Goal: Information Seeking & Learning: Learn about a topic

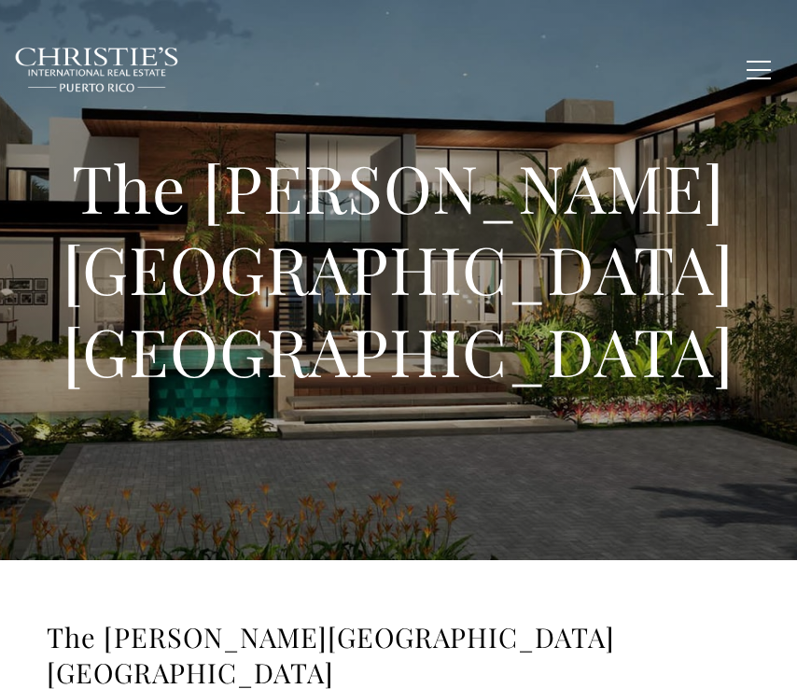
type input "**********"
type input "*********"
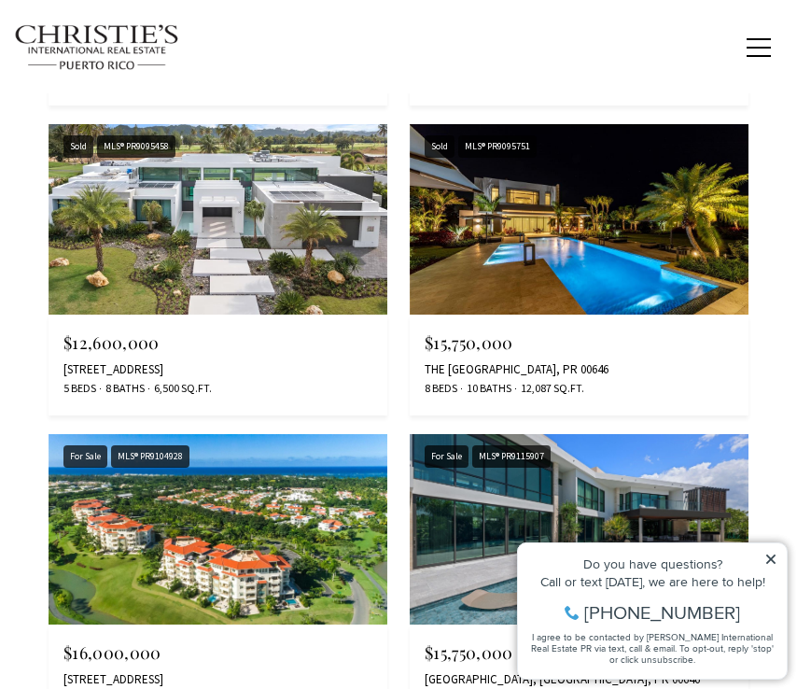
scroll to position [1959, 0]
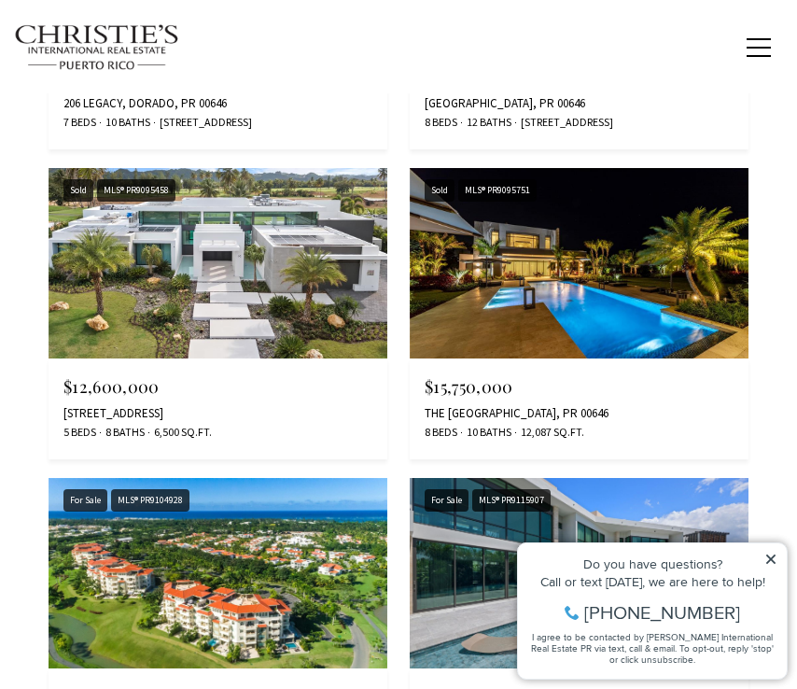
click at [511, 281] on img at bounding box center [579, 263] width 339 height 190
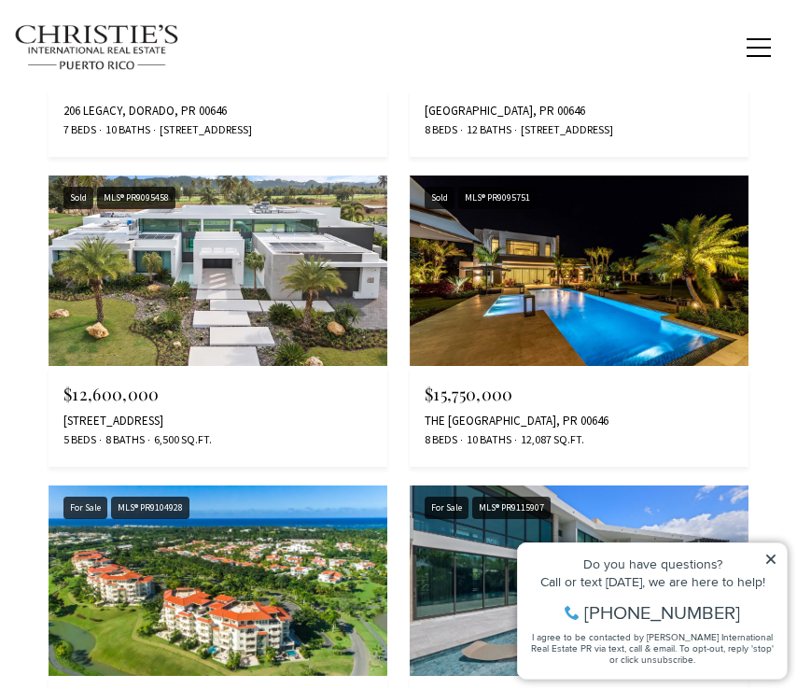
click at [198, 273] on img at bounding box center [218, 270] width 339 height 190
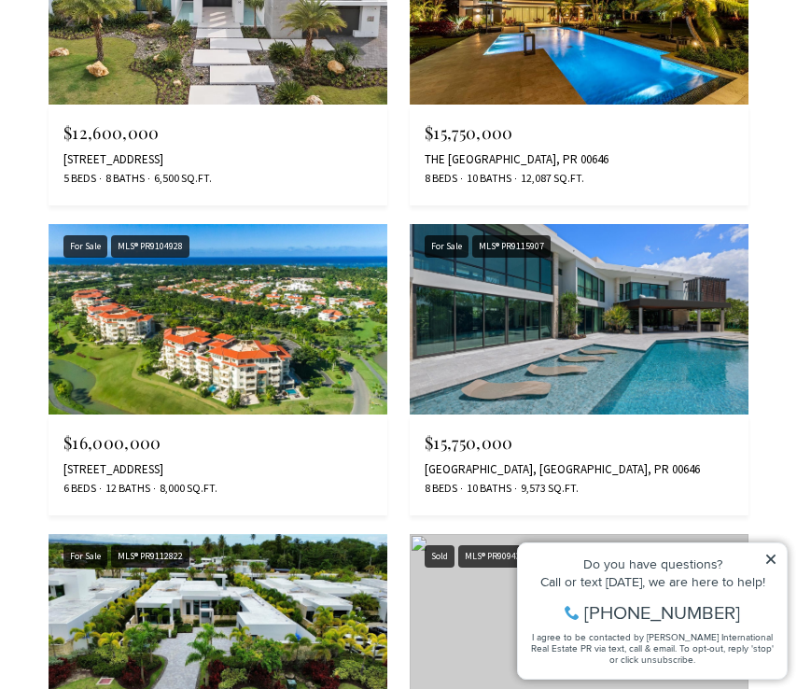
scroll to position [2038, 0]
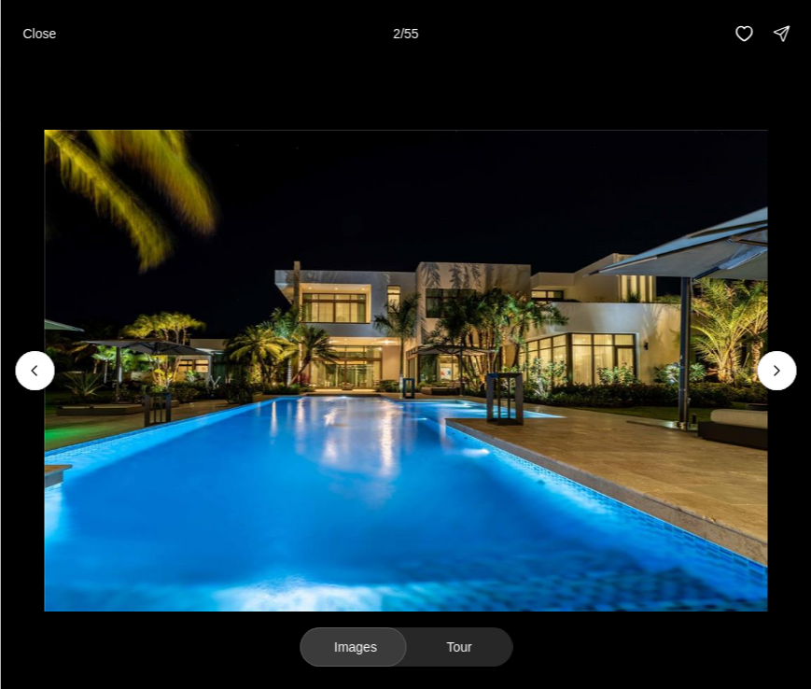
click at [771, 370] on icon "Next slide" at bounding box center [776, 370] width 19 height 19
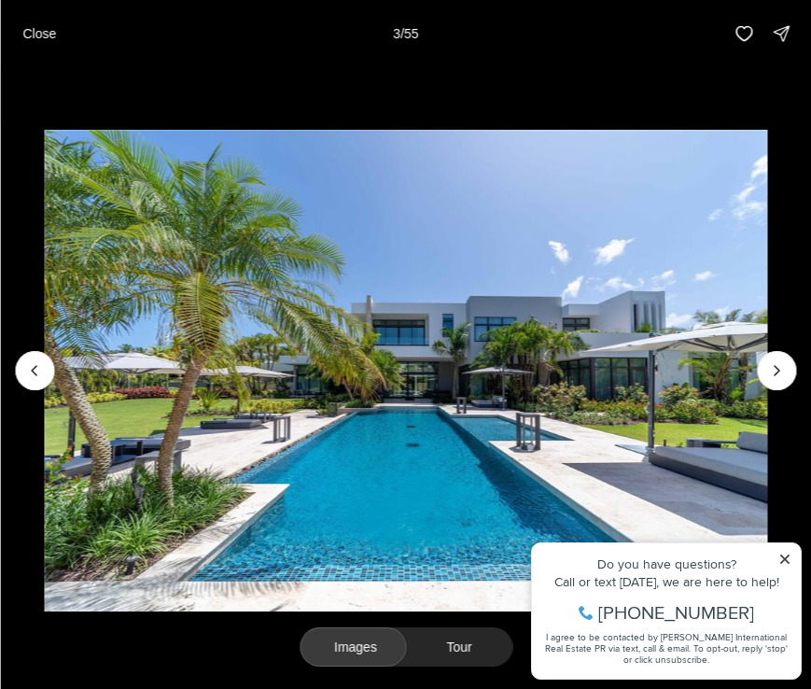
click at [771, 370] on icon "Next slide" at bounding box center [776, 370] width 19 height 19
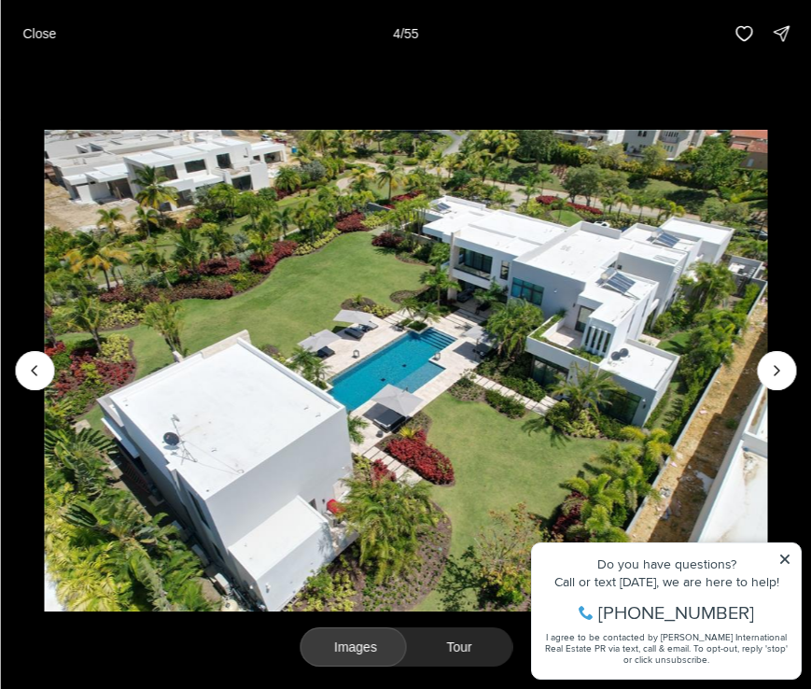
click at [771, 370] on icon "Next slide" at bounding box center [776, 370] width 19 height 19
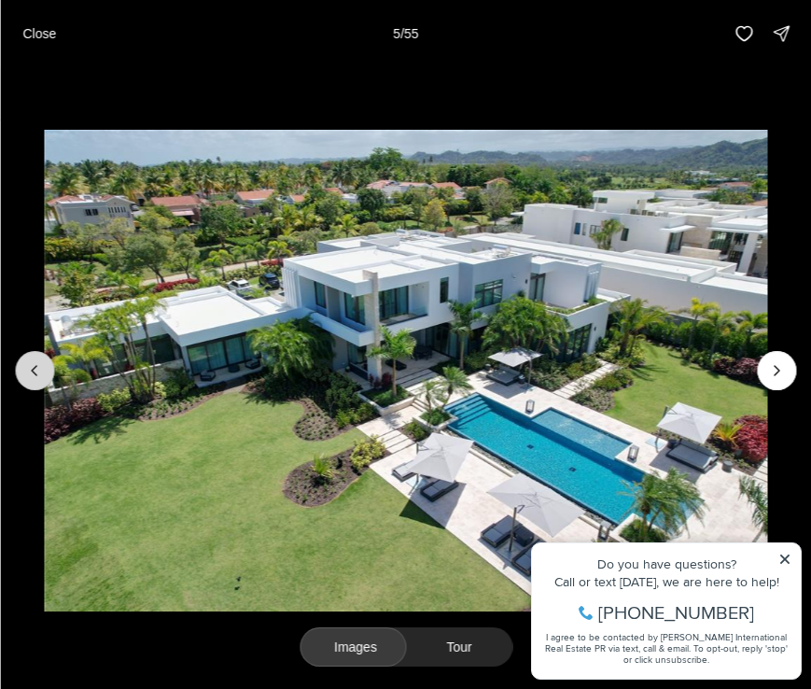
click at [49, 370] on button "Previous slide" at bounding box center [34, 370] width 39 height 39
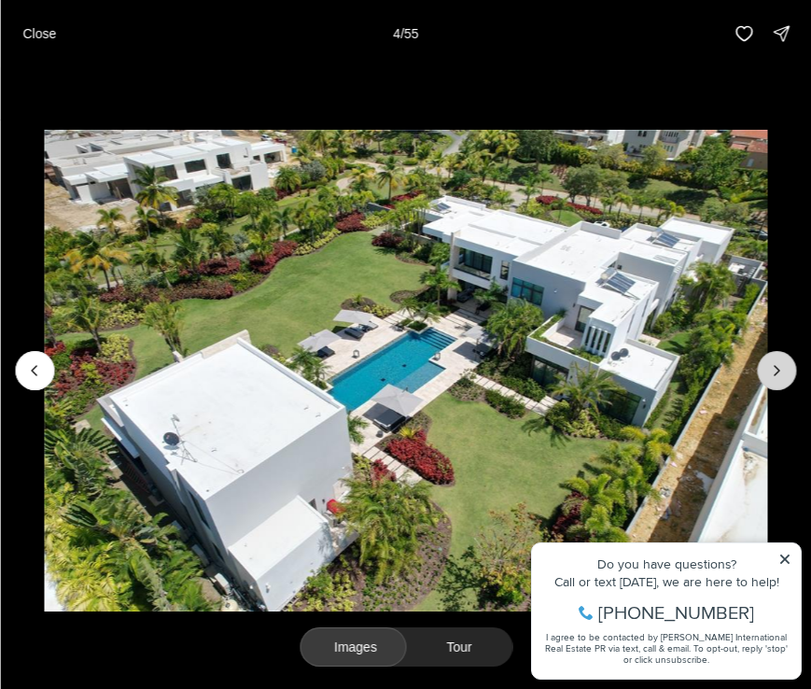
click at [772, 371] on icon "Next slide" at bounding box center [776, 370] width 19 height 19
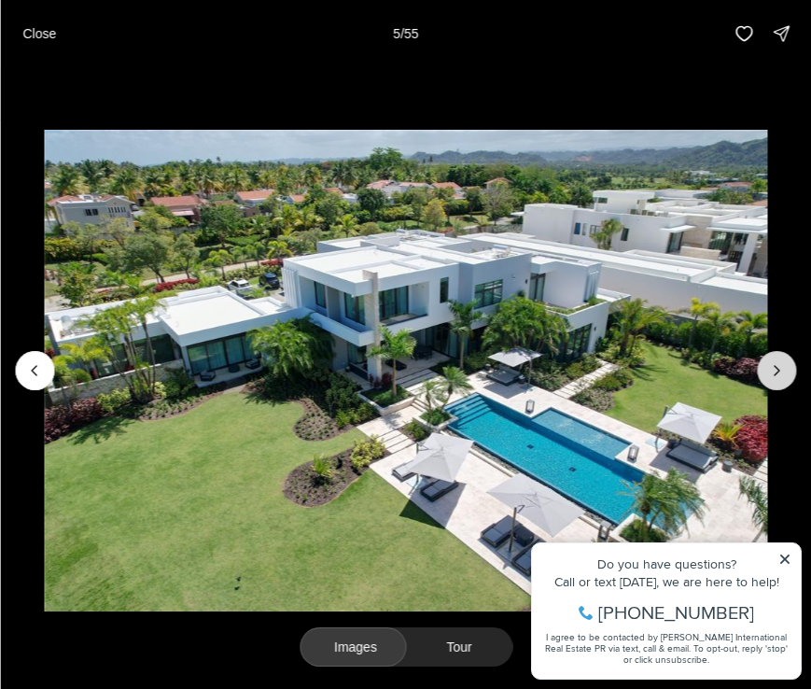
click at [772, 371] on icon "Next slide" at bounding box center [776, 370] width 19 height 19
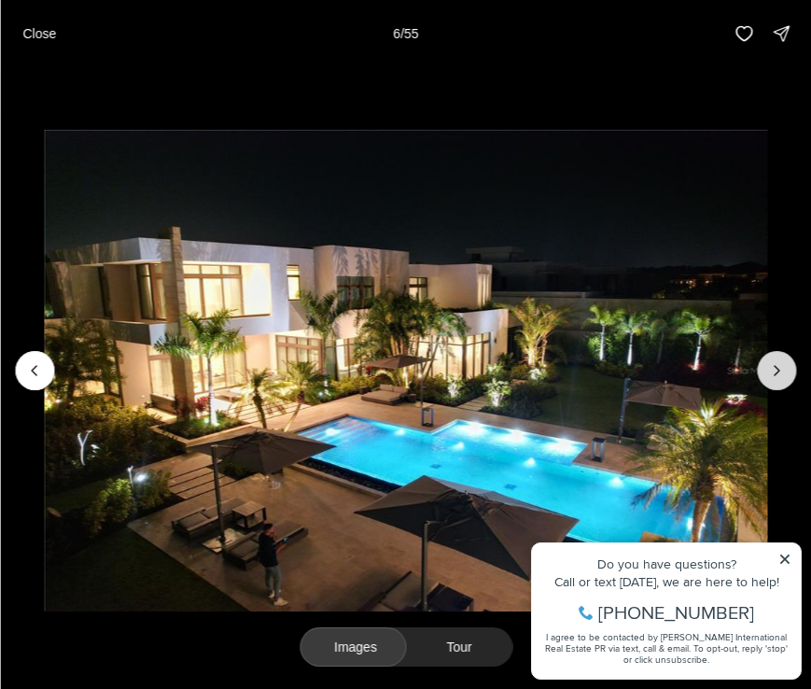
click at [772, 371] on icon "Next slide" at bounding box center [776, 370] width 19 height 19
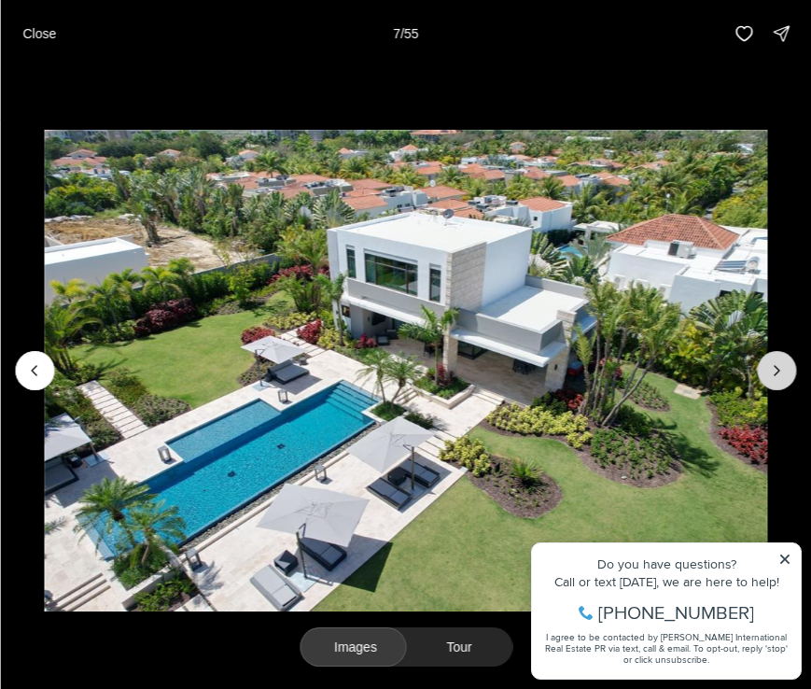
click at [772, 371] on icon "Next slide" at bounding box center [776, 370] width 19 height 19
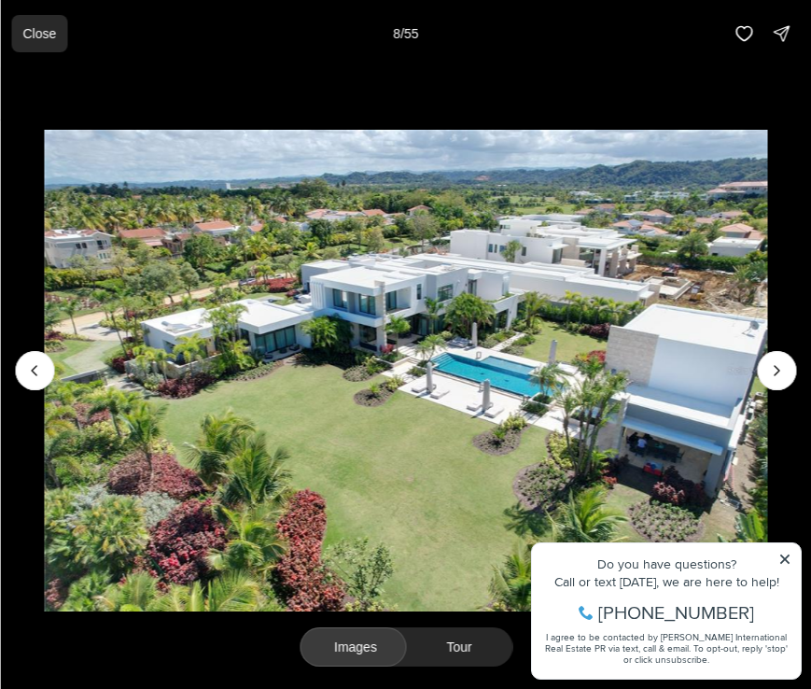
click at [41, 42] on button "Close" at bounding box center [39, 33] width 56 height 37
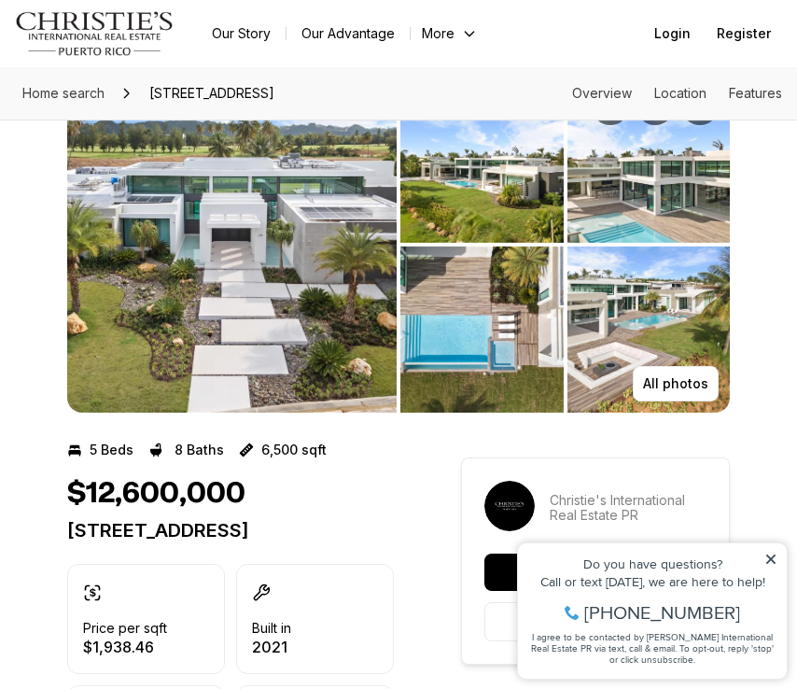
scroll to position [93, 0]
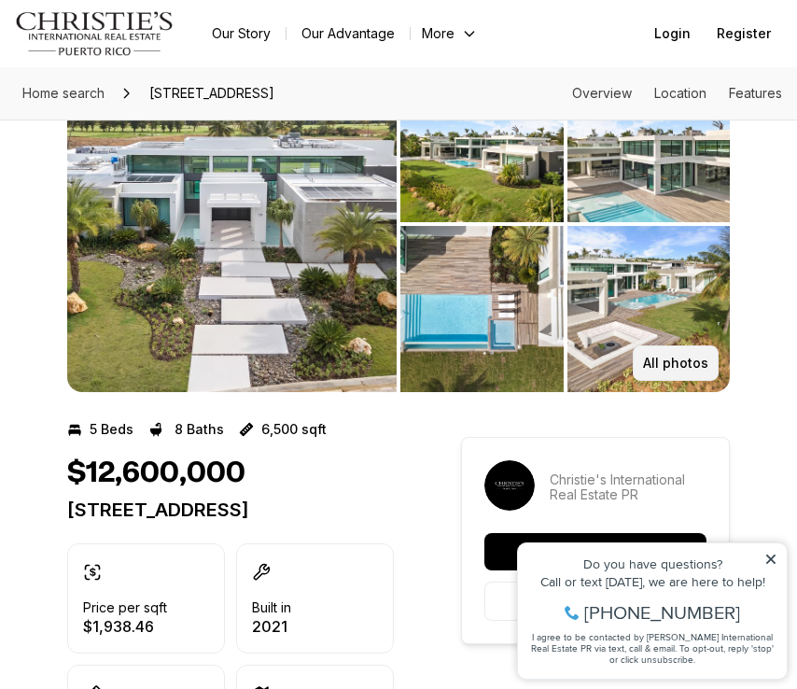
click at [663, 368] on p "All photos" at bounding box center [675, 362] width 65 height 15
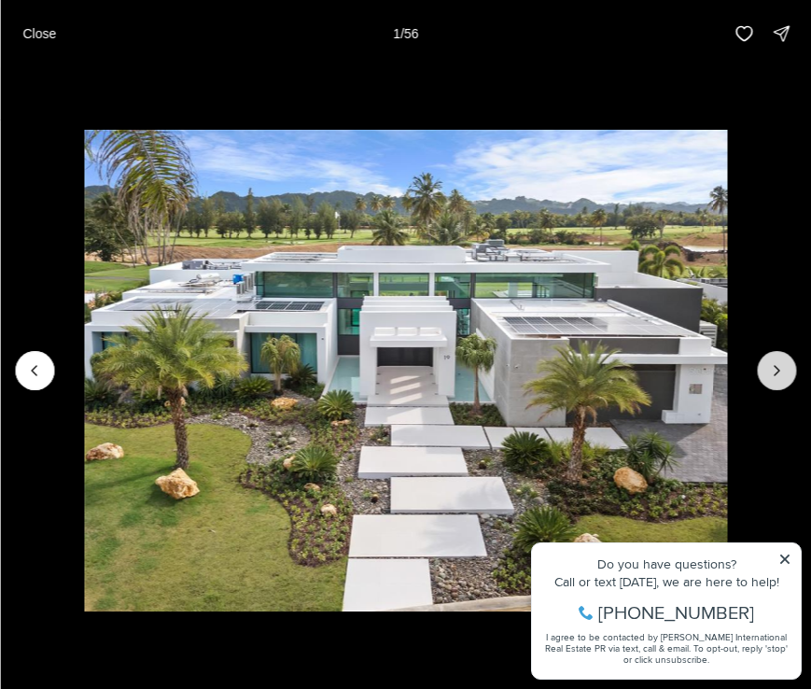
click at [785, 373] on icon "Next slide" at bounding box center [776, 370] width 19 height 19
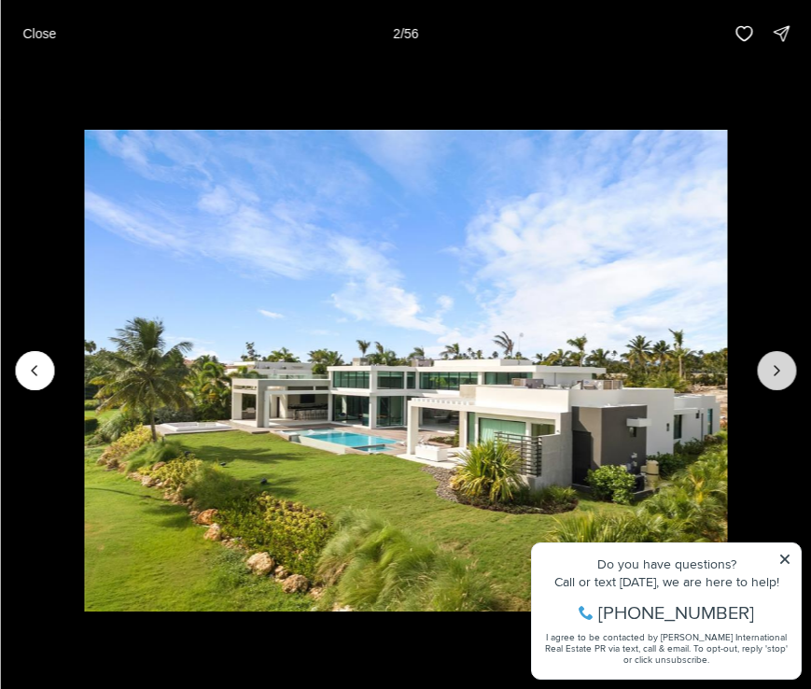
click at [785, 373] on icon "Next slide" at bounding box center [776, 370] width 19 height 19
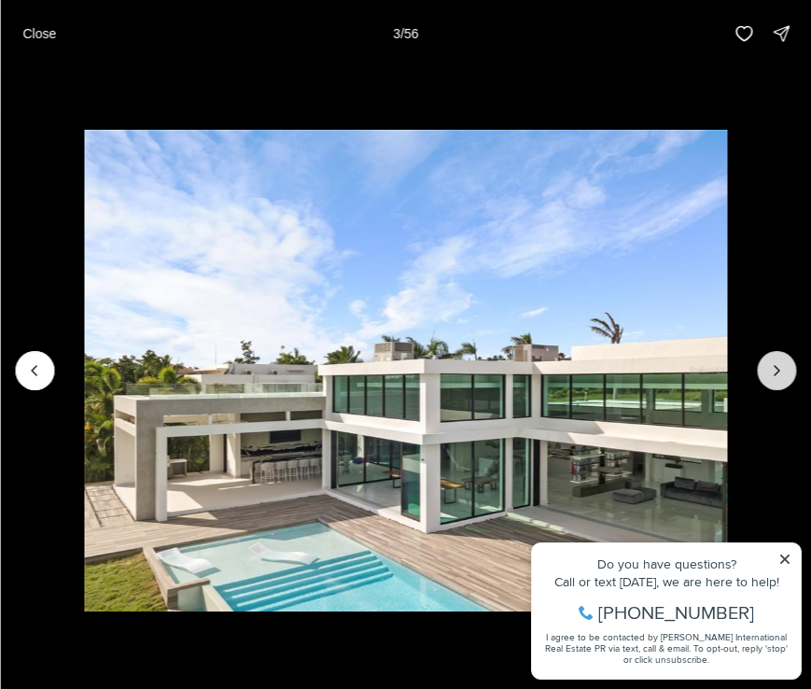
click at [785, 373] on icon "Next slide" at bounding box center [776, 370] width 19 height 19
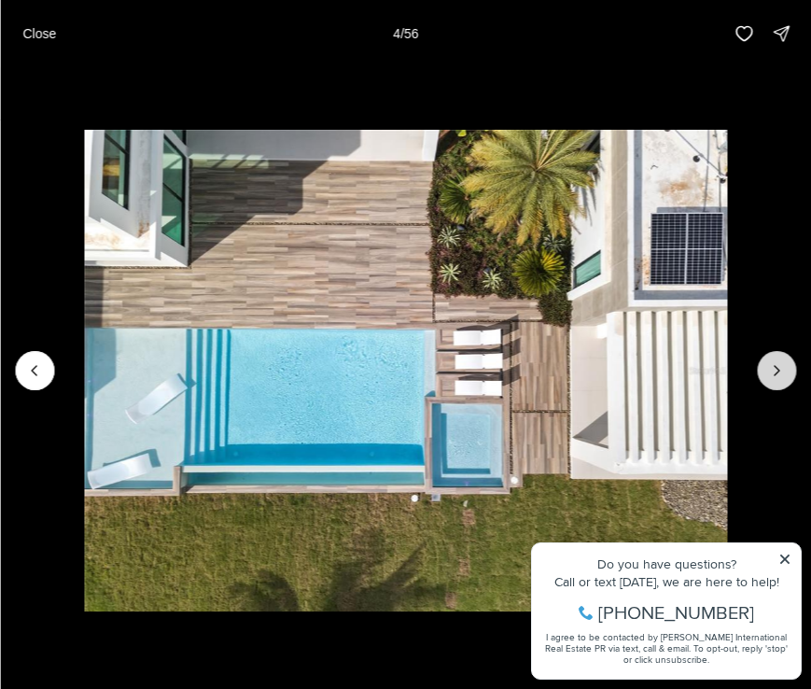
click at [785, 373] on icon "Next slide" at bounding box center [776, 370] width 19 height 19
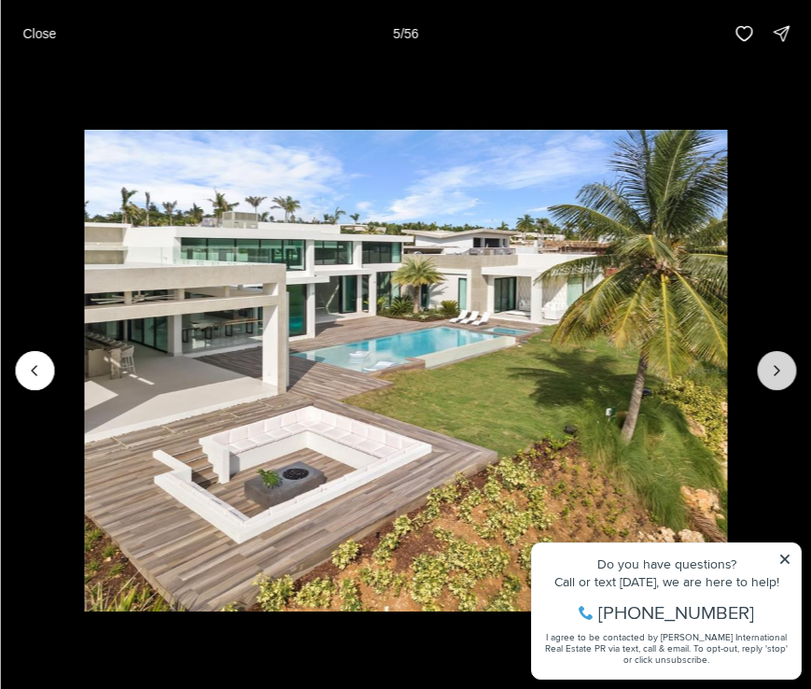
click at [785, 373] on icon "Next slide" at bounding box center [776, 370] width 19 height 19
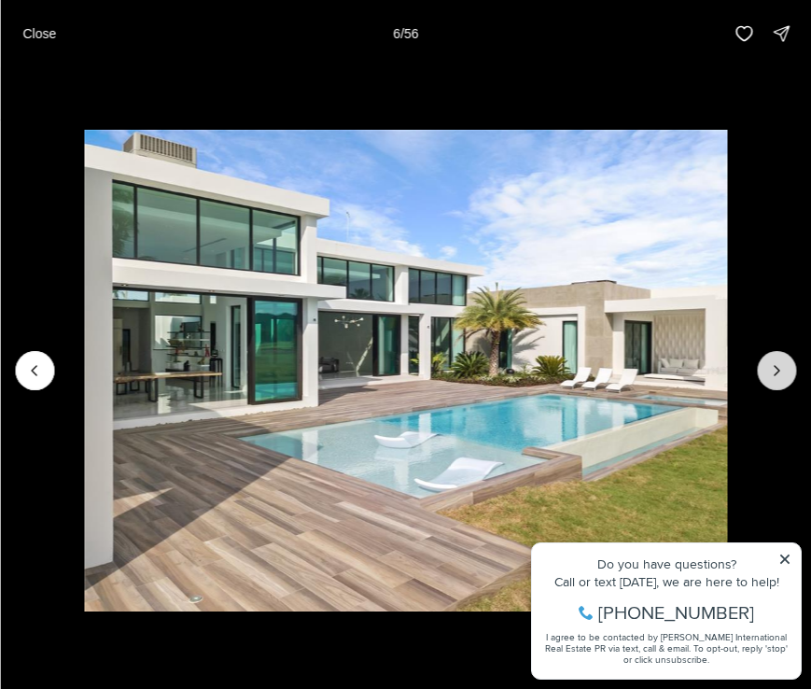
click at [785, 373] on icon "Next slide" at bounding box center [776, 370] width 19 height 19
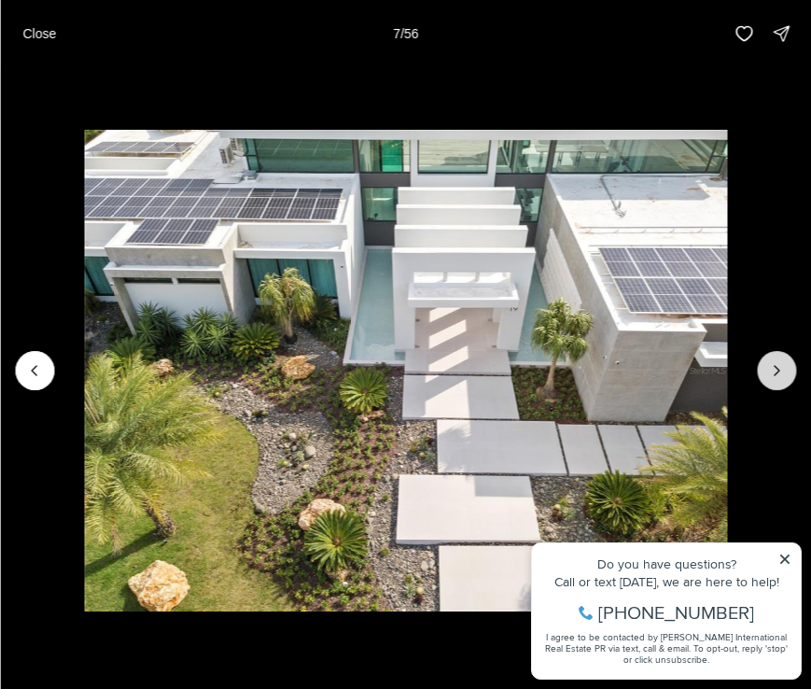
click at [785, 373] on icon "Next slide" at bounding box center [776, 370] width 19 height 19
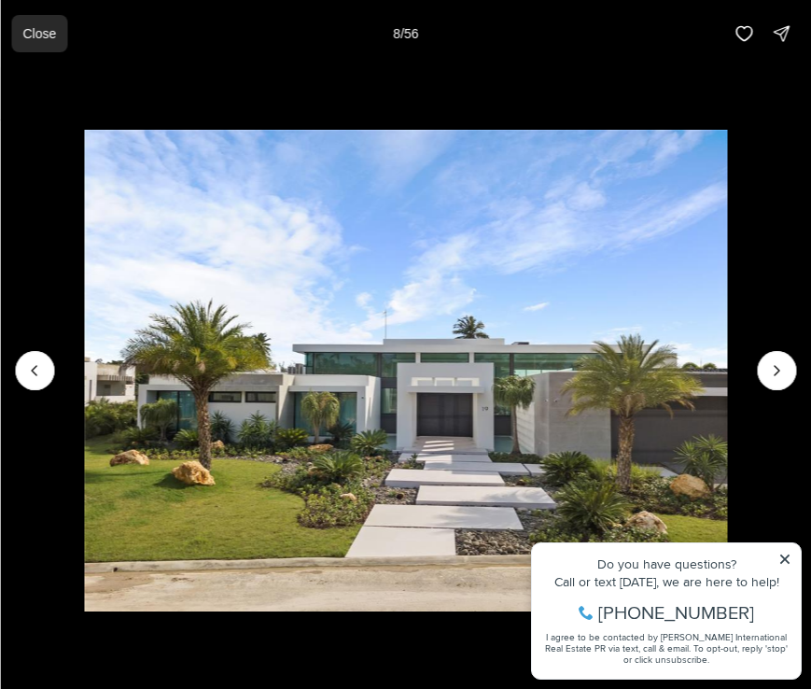
click at [49, 36] on p "Close" at bounding box center [39, 33] width 34 height 15
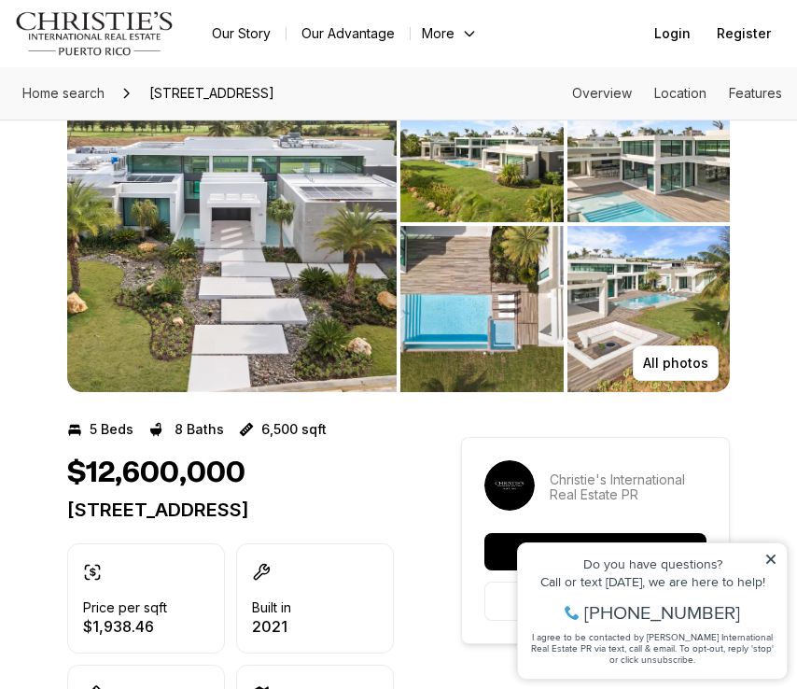
click at [771, 552] on icon at bounding box center [770, 558] width 13 height 13
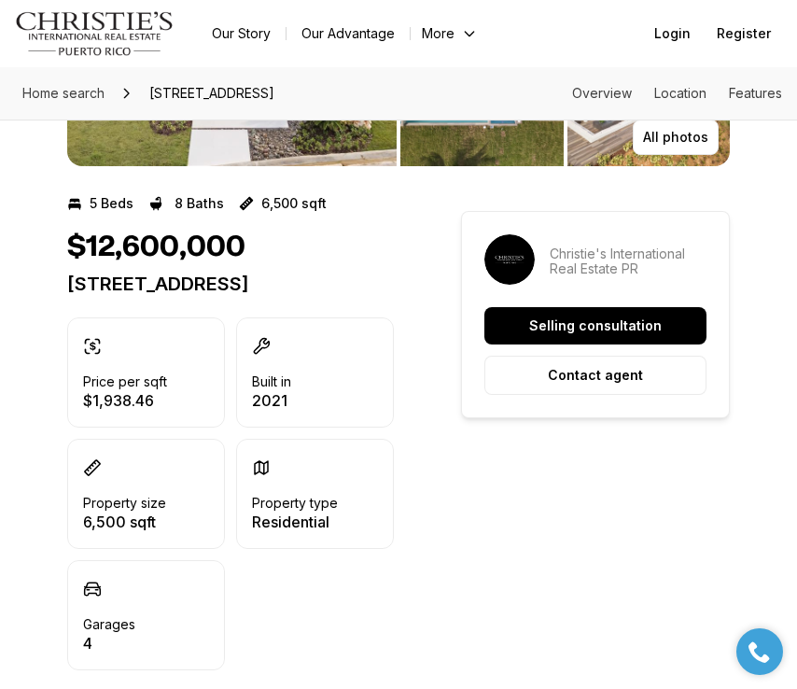
scroll to position [373, 0]
